Goal: Navigation & Orientation: Find specific page/section

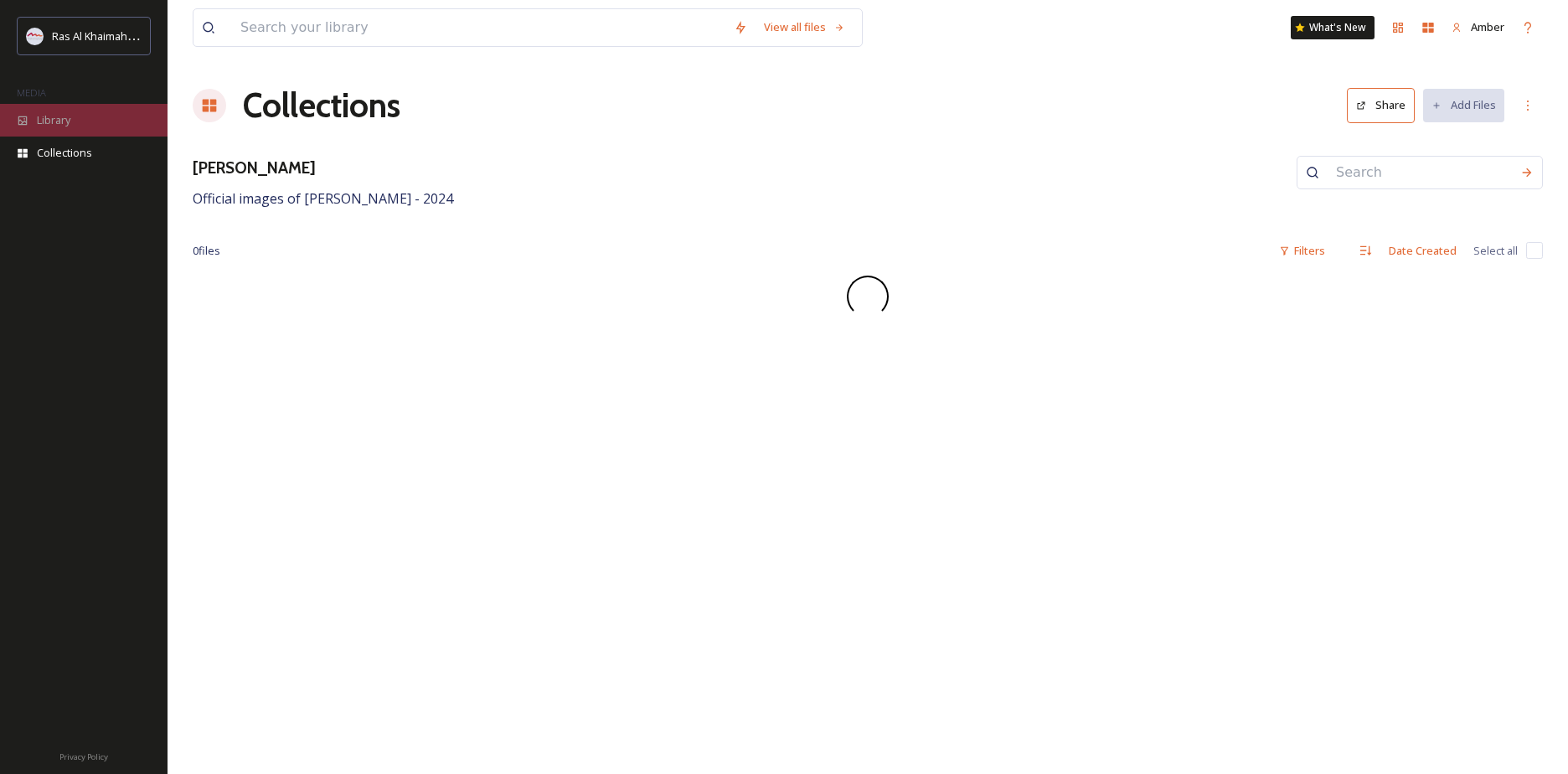
click at [91, 107] on div "Library" at bounding box center [83, 120] width 168 height 33
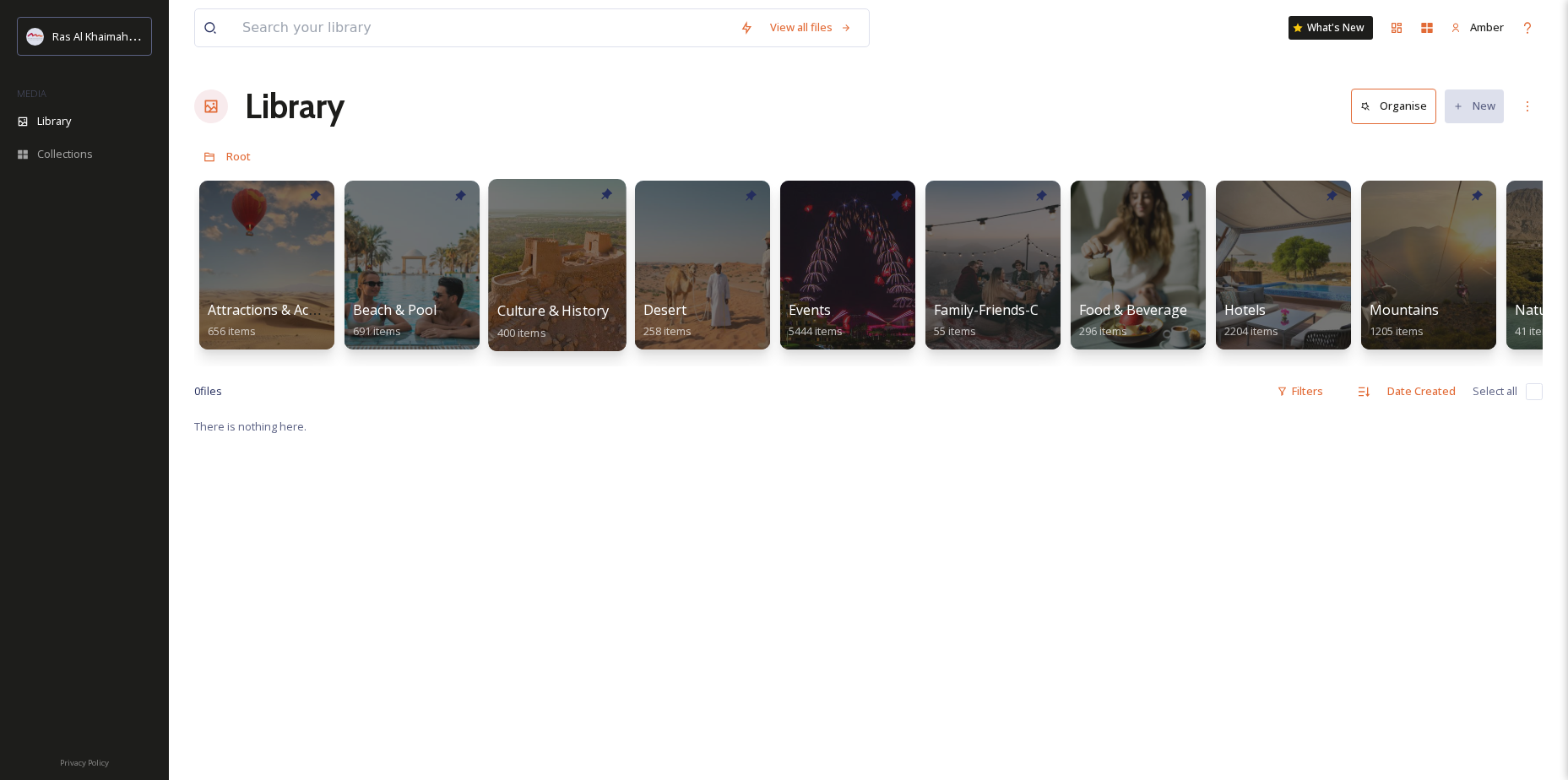
click at [539, 267] on div at bounding box center [557, 265] width 138 height 173
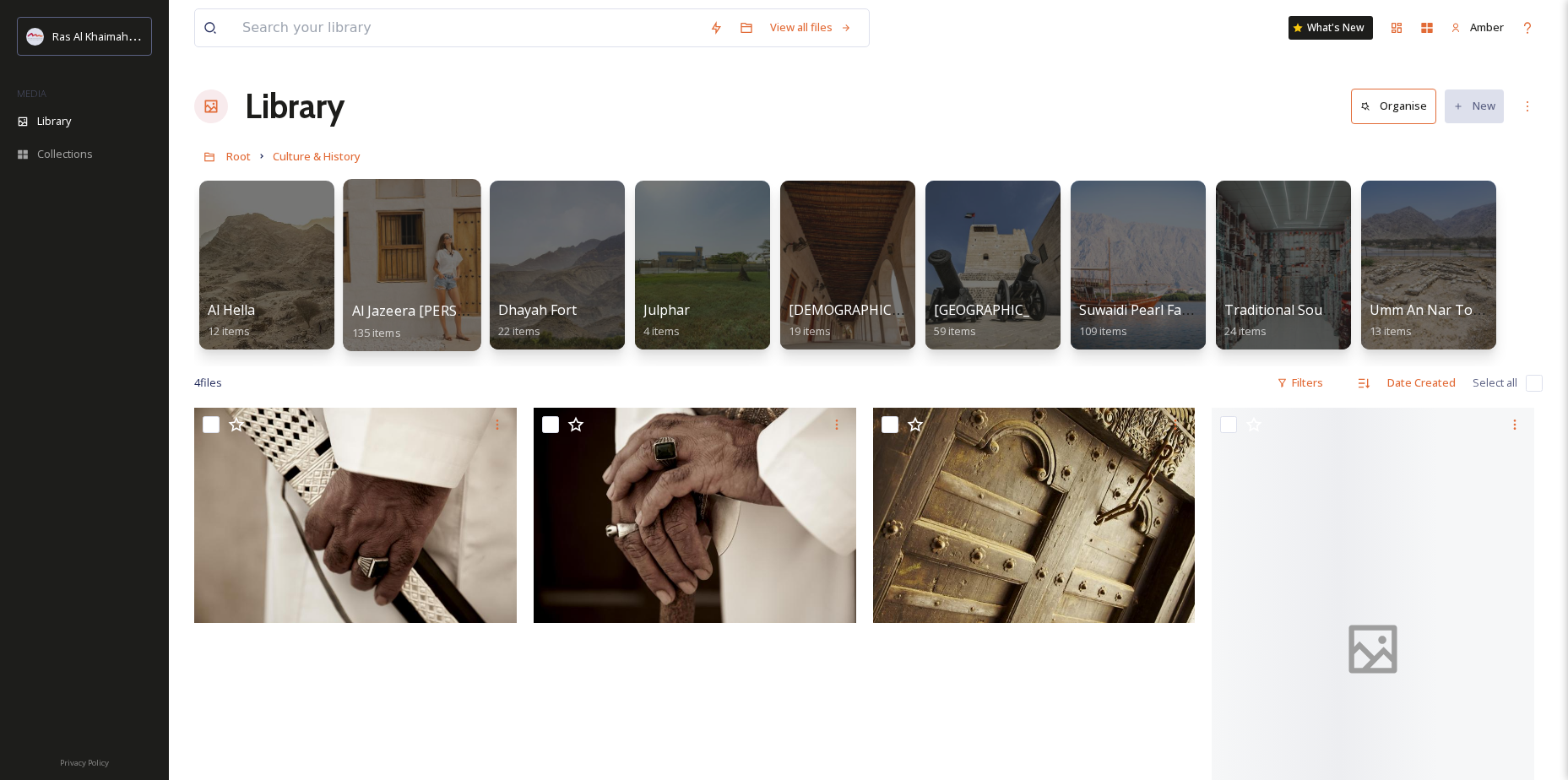
click at [407, 245] on div at bounding box center [411, 265] width 138 height 173
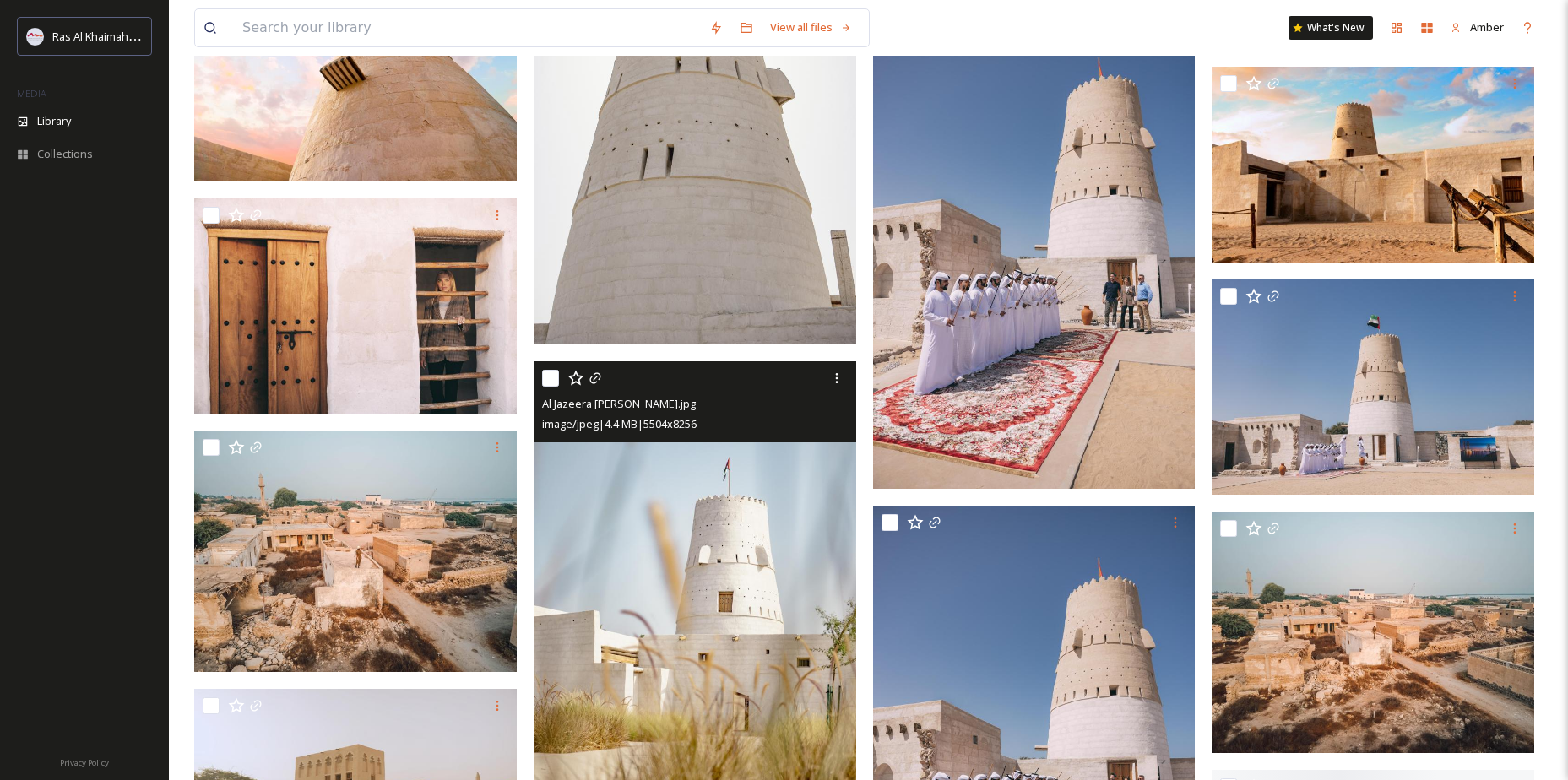
scroll to position [3884, 0]
